Goal: Task Accomplishment & Management: Use online tool/utility

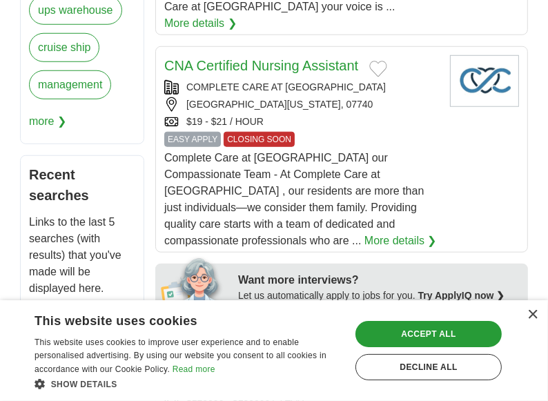
scroll to position [758, 0]
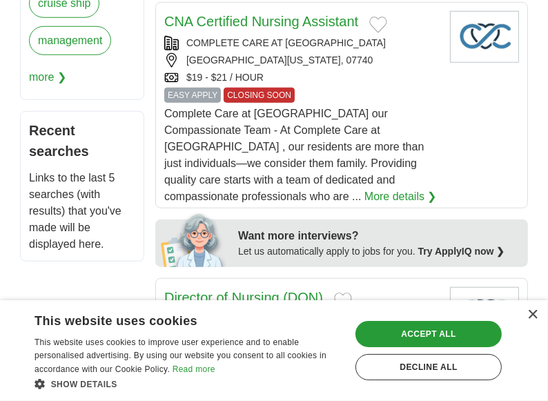
click at [532, 316] on div "×" at bounding box center [532, 315] width 10 height 10
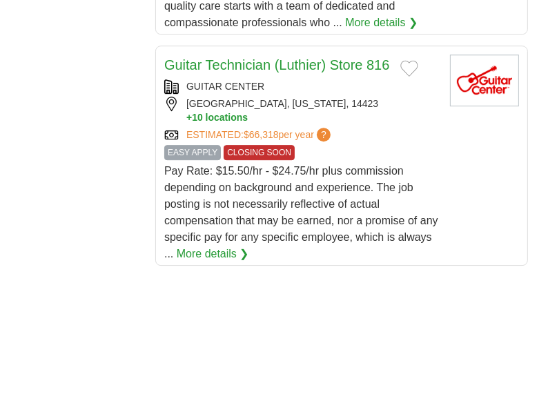
scroll to position [2451, 0]
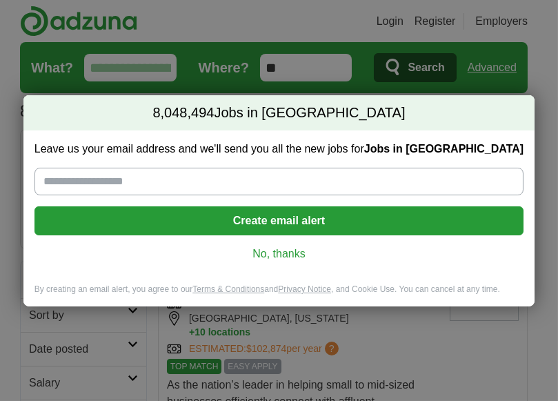
click at [268, 256] on link "No, thanks" at bounding box center [279, 253] width 467 height 15
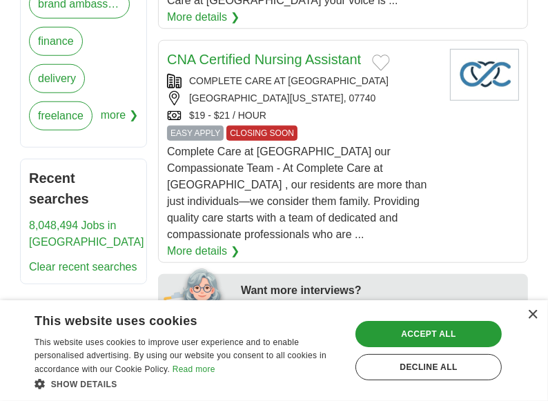
scroll to position [575, 0]
